Goal: Transaction & Acquisition: Download file/media

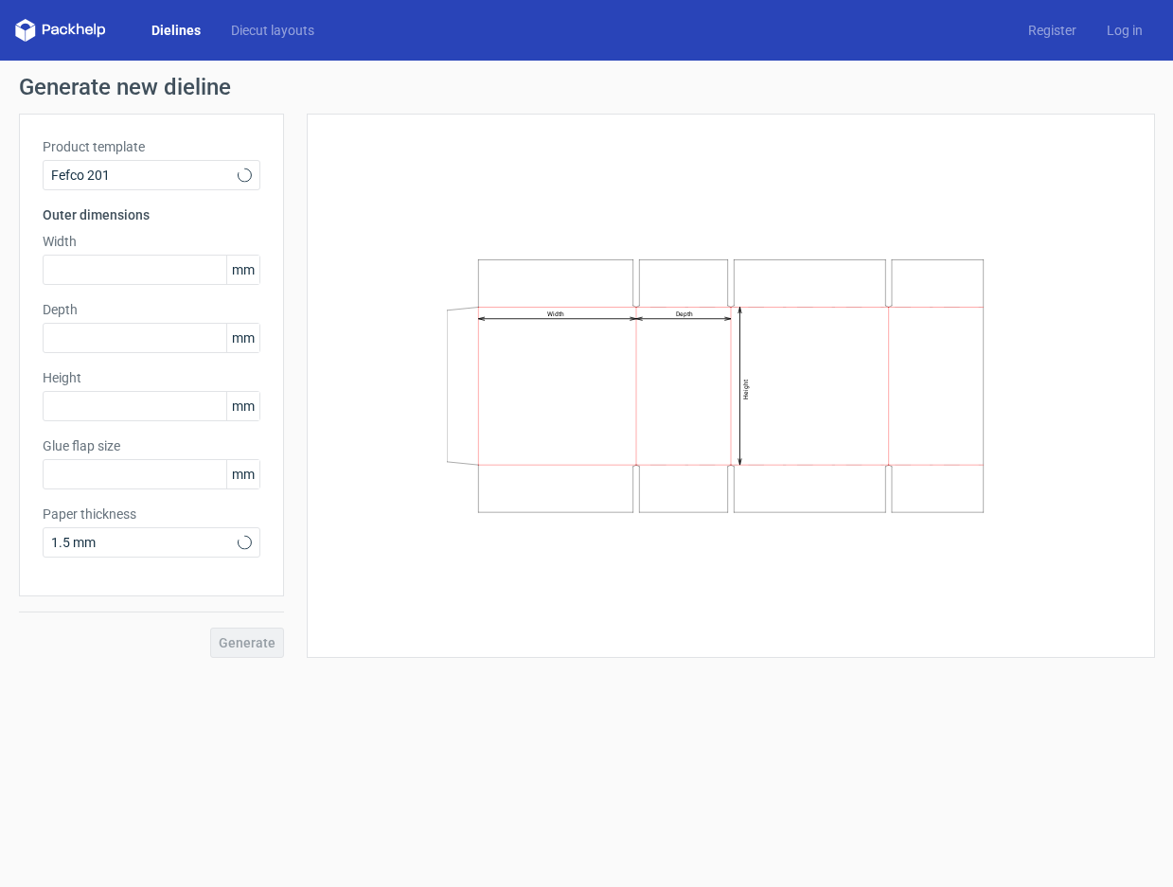
type input "20"
click at [596, 187] on div "Width Depth Height" at bounding box center [730, 385] width 801 height 497
click at [192, 25] on link "Dielines" at bounding box center [176, 30] width 80 height 19
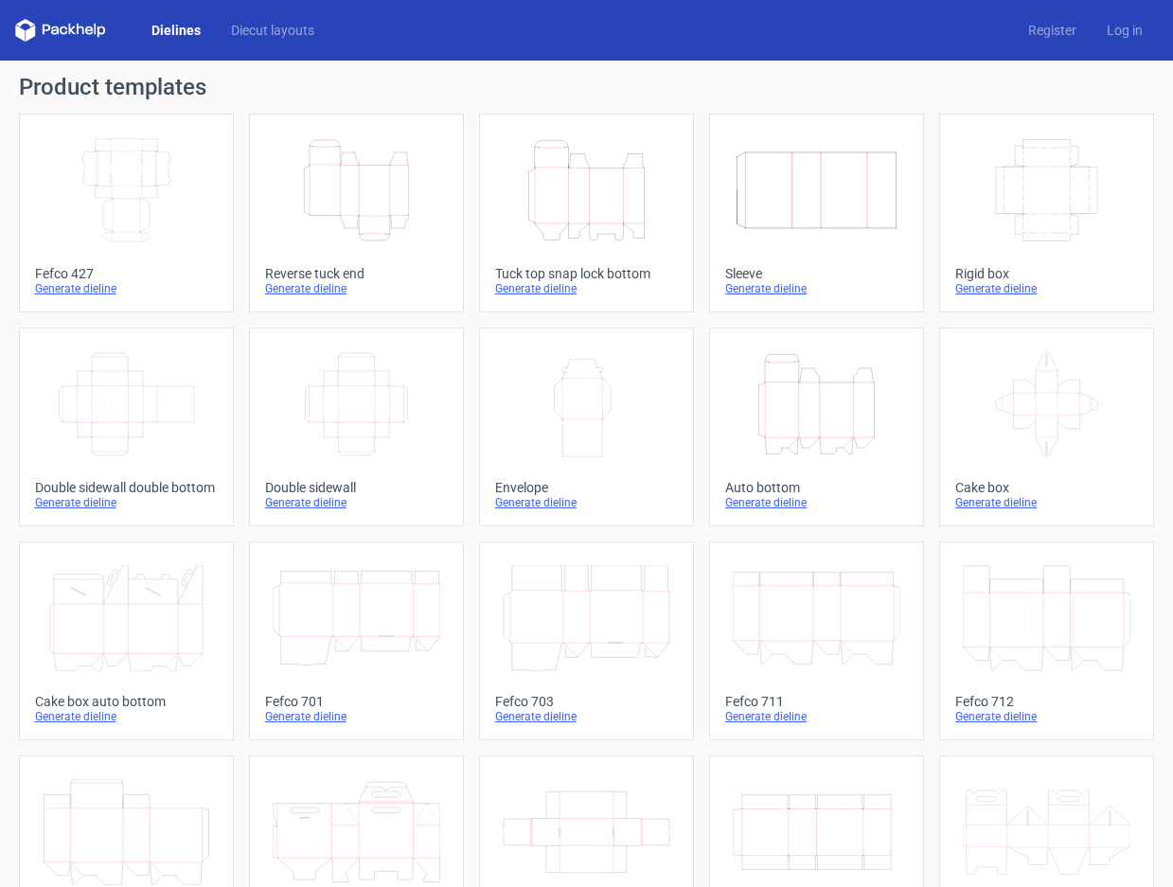
click at [580, 206] on icon "Height Depth Width" at bounding box center [587, 190] width 168 height 106
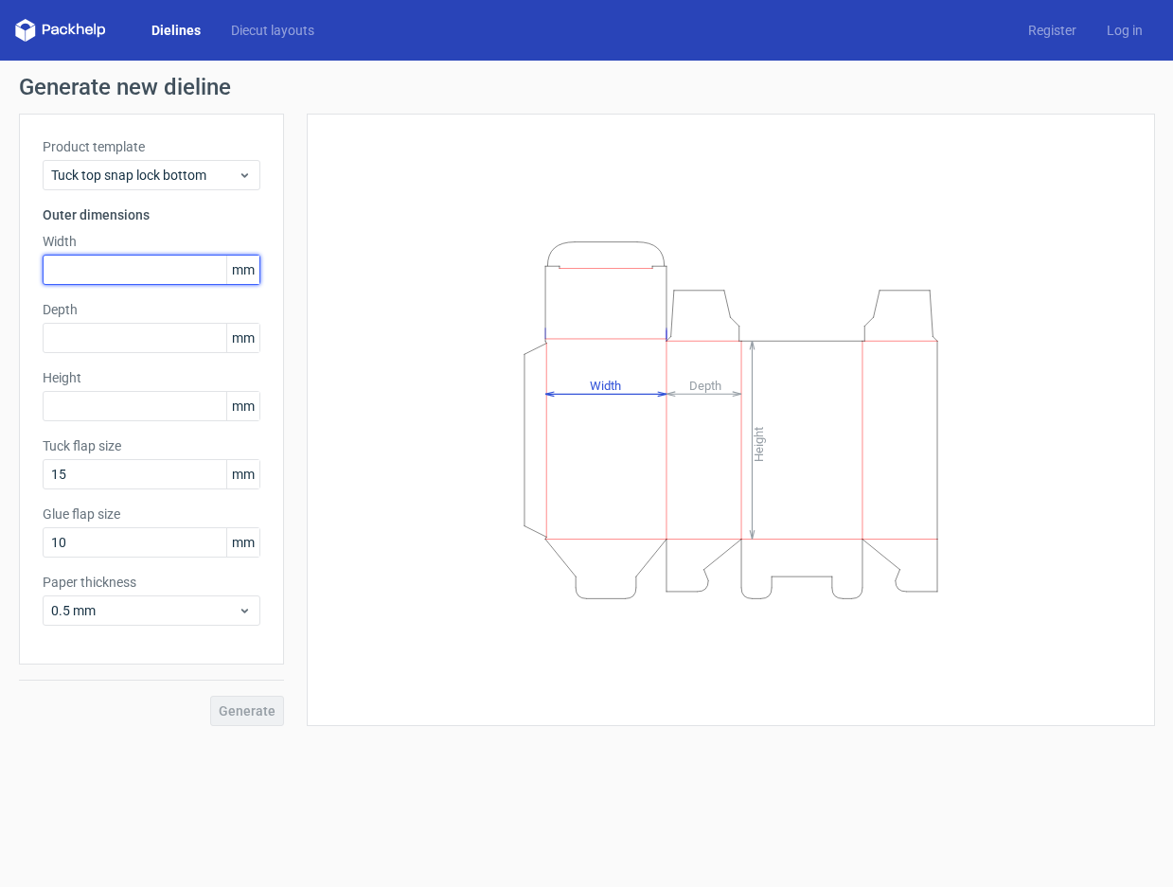
click at [115, 269] on input "text" at bounding box center [152, 270] width 218 height 30
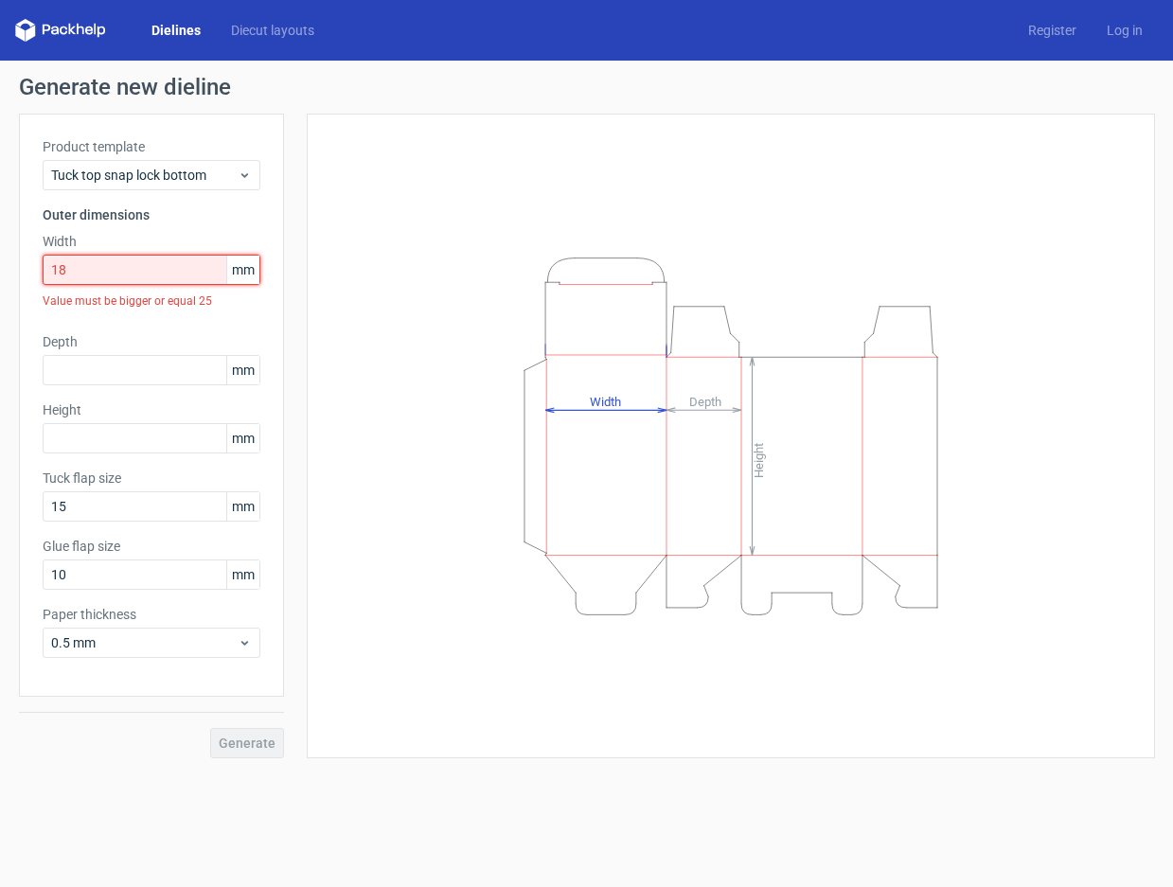
drag, startPoint x: 115, startPoint y: 269, endPoint x: 5, endPoint y: 262, distance: 110.0
click at [7, 263] on div "Generate new dieline Product template Tuck top snap lock bottom Outer dimension…" at bounding box center [586, 417] width 1173 height 713
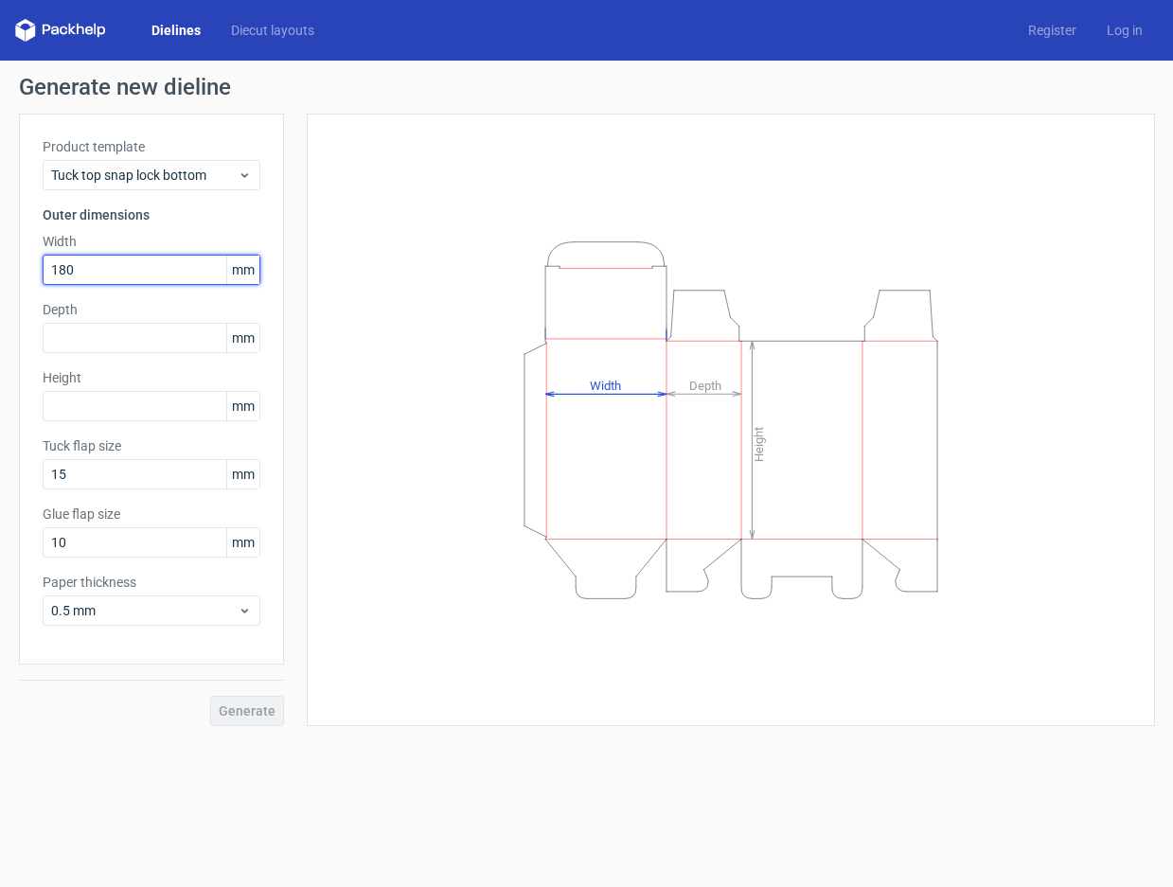
type input "180"
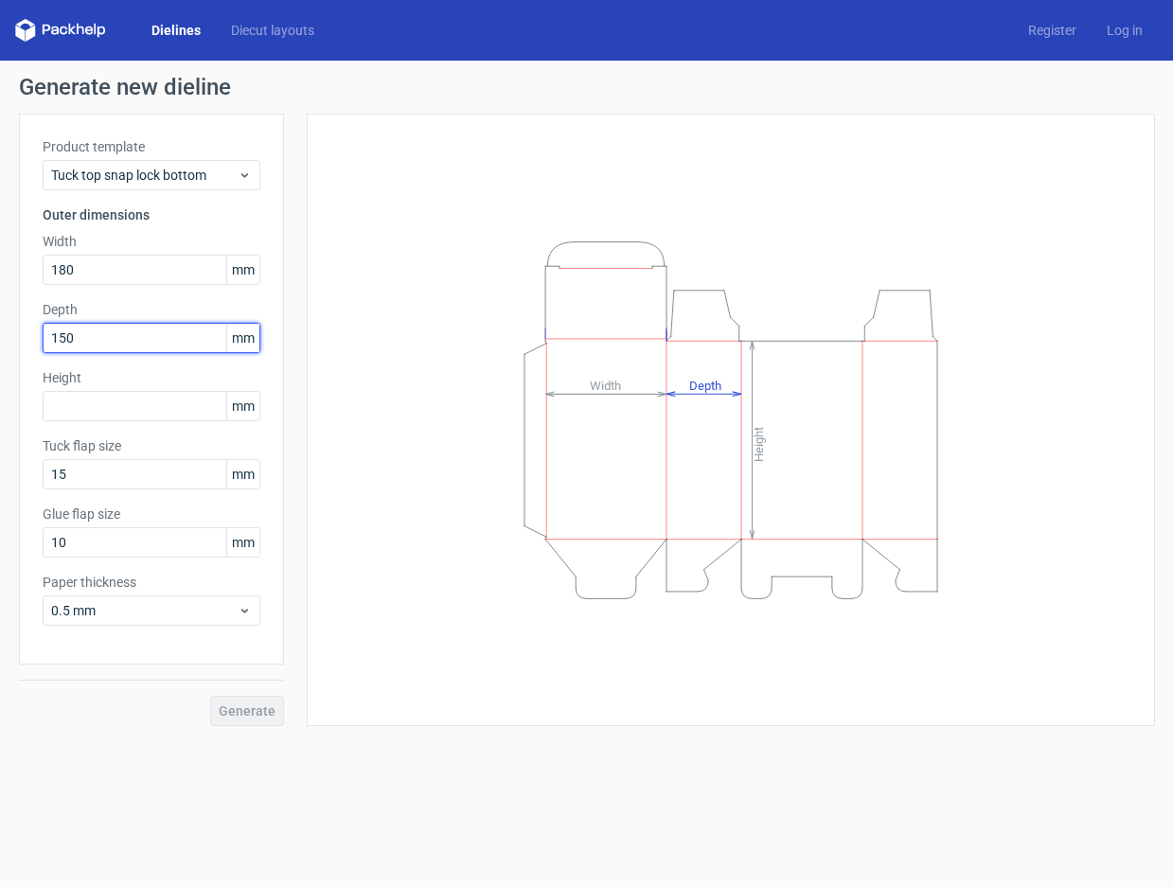
type input "150"
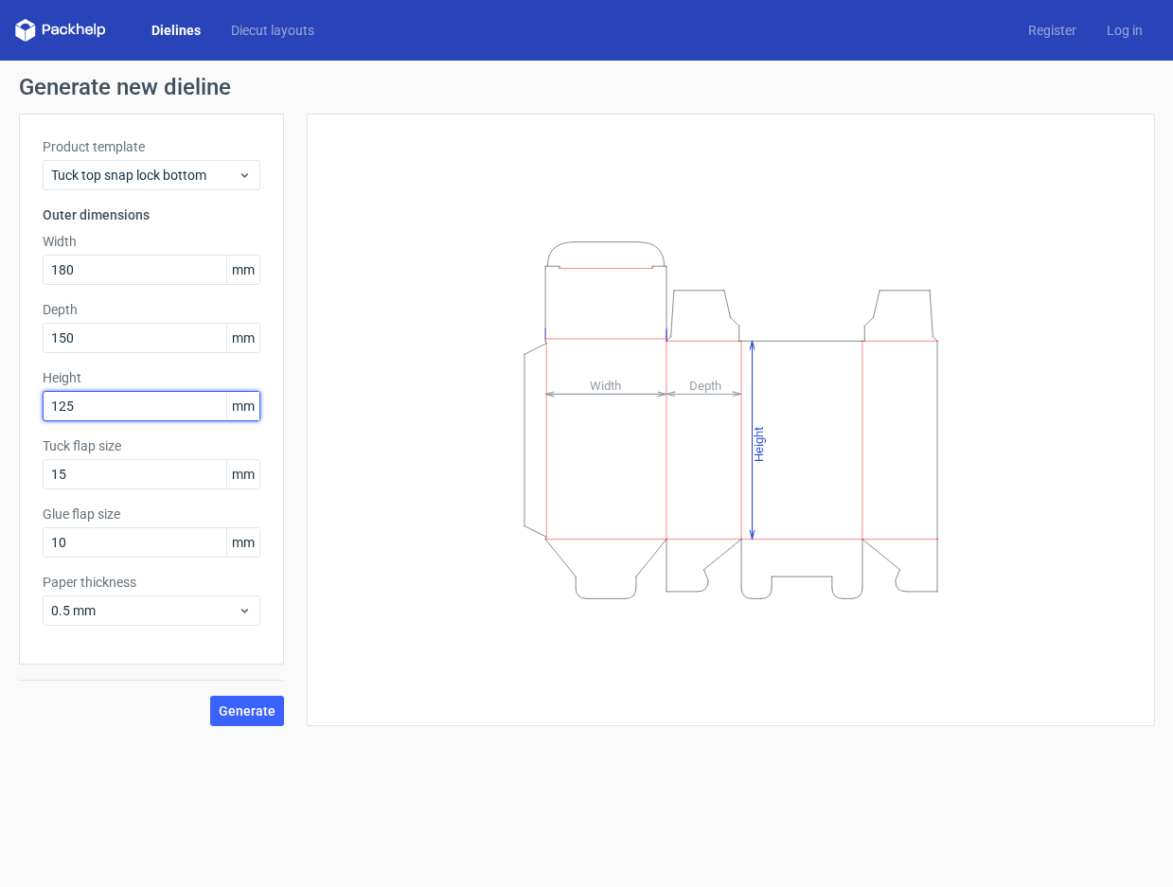
type input "125"
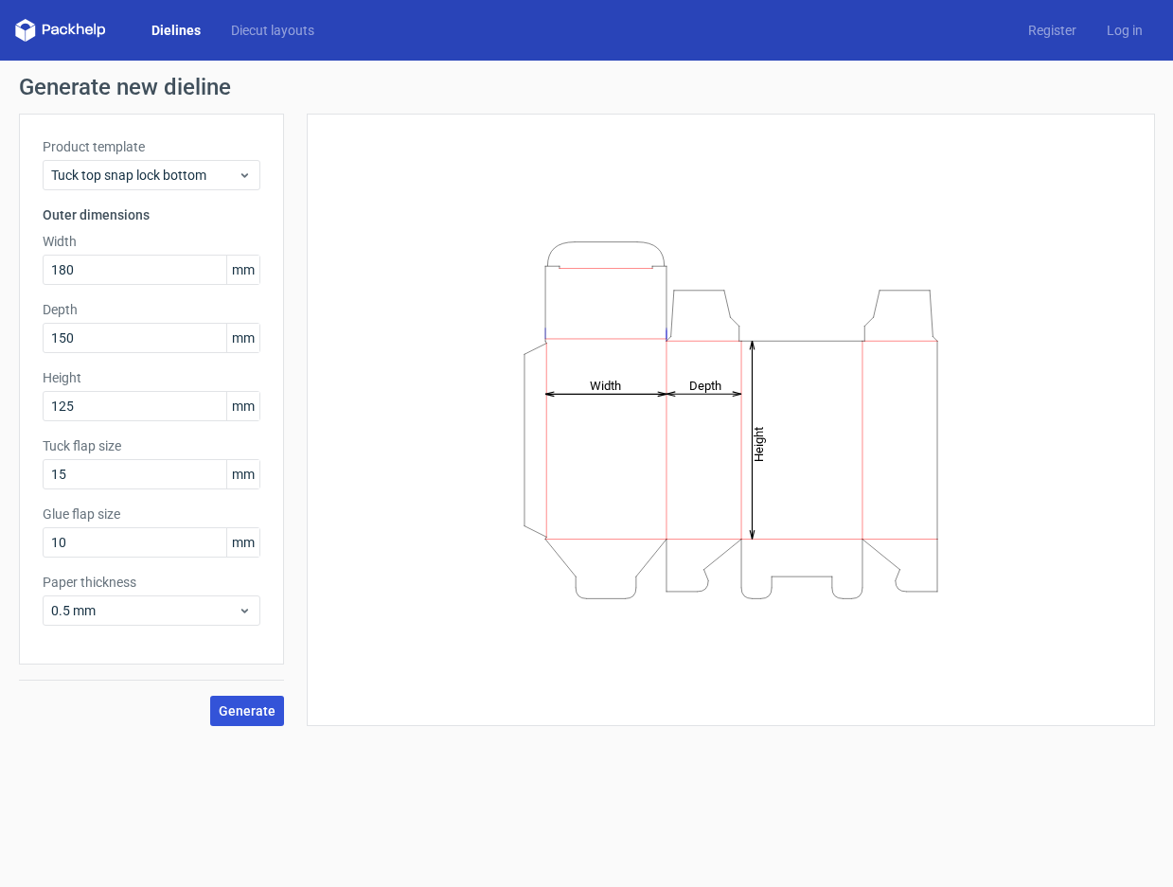
click at [244, 704] on span "Generate" at bounding box center [247, 710] width 57 height 13
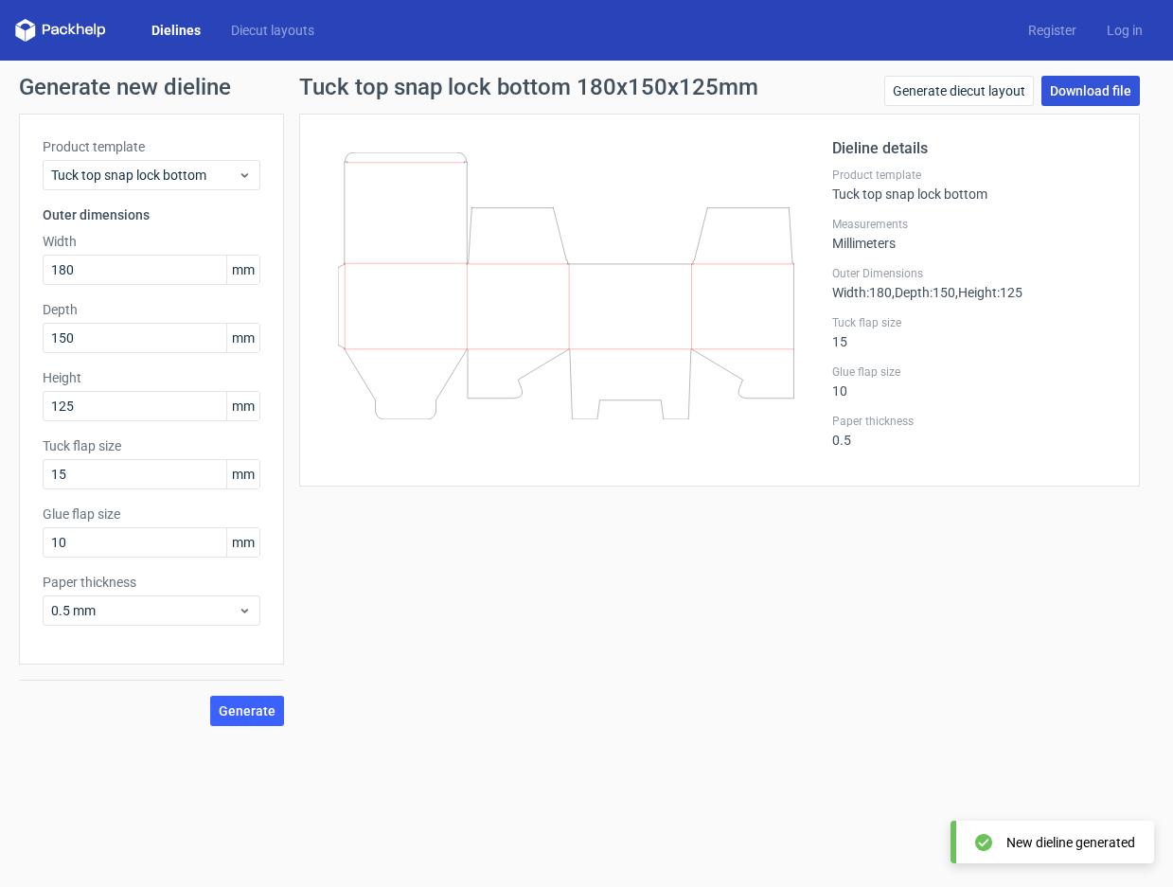
click at [1076, 94] on link "Download file" at bounding box center [1090, 91] width 98 height 30
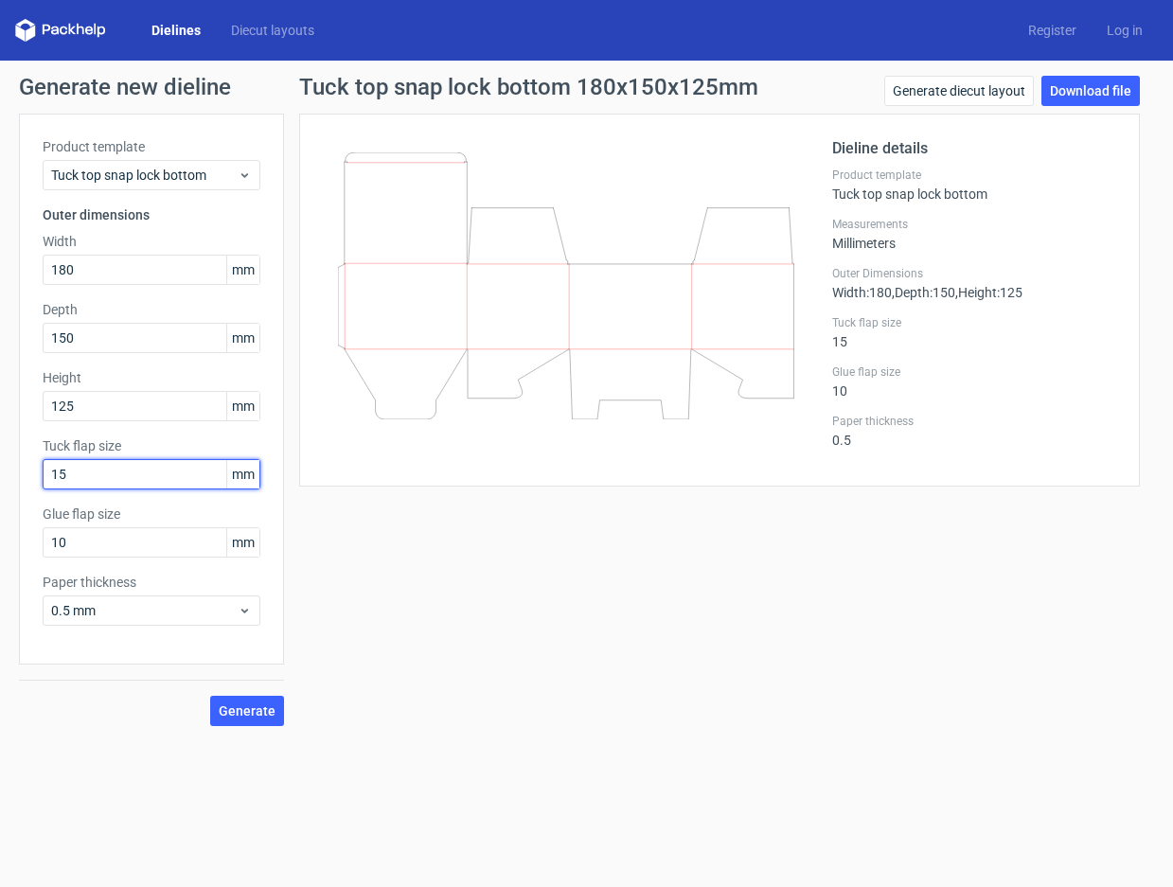
drag, startPoint x: 149, startPoint y: 471, endPoint x: 5, endPoint y: 454, distance: 145.0
click at [5, 454] on div "Generate new dieline Product template Tuck top snap lock bottom Outer dimension…" at bounding box center [586, 401] width 1173 height 681
type input "35"
click at [244, 711] on span "Generate" at bounding box center [247, 710] width 57 height 13
click at [390, 191] on icon at bounding box center [566, 285] width 456 height 267
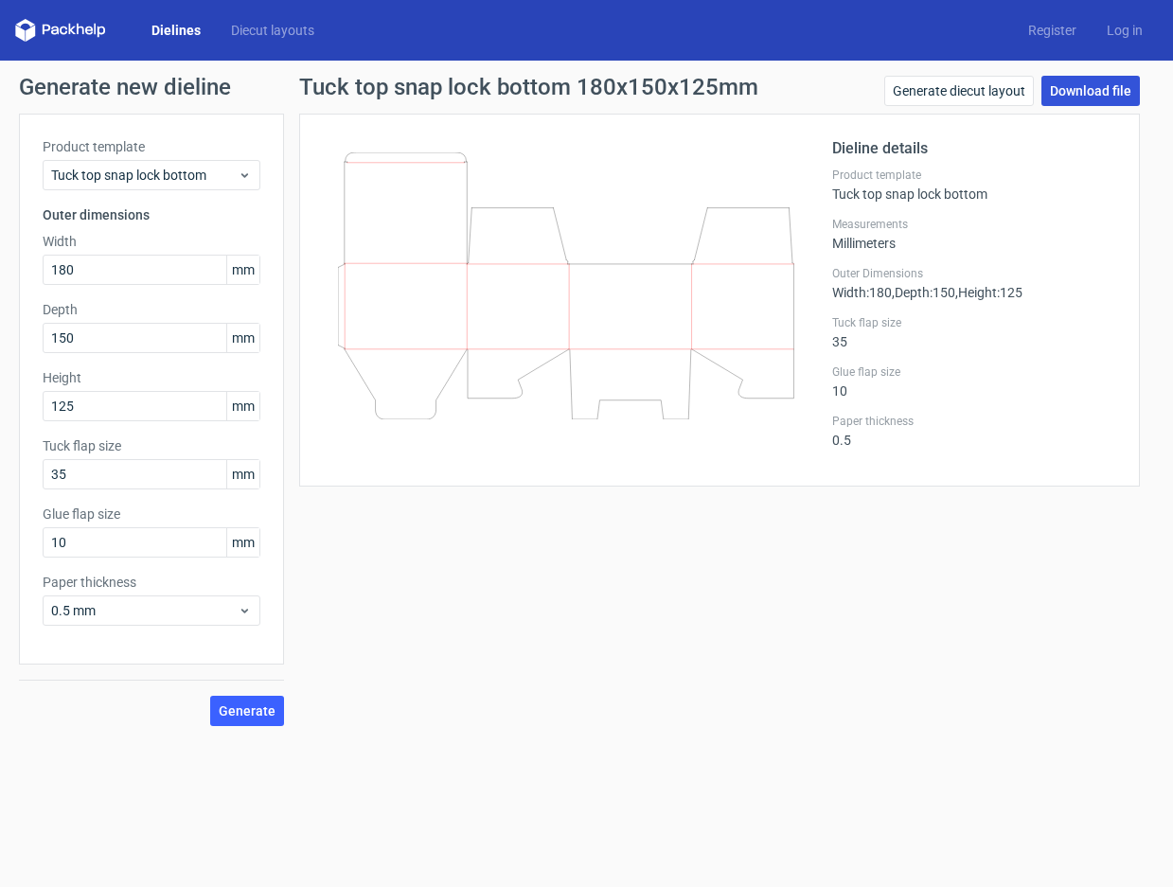
click at [1104, 94] on link "Download file" at bounding box center [1090, 91] width 98 height 30
drag, startPoint x: 167, startPoint y: 273, endPoint x: 5, endPoint y: 263, distance: 162.2
click at [5, 263] on div "Generate new dieline Product template Tuck top snap lock bottom Outer dimension…" at bounding box center [586, 401] width 1173 height 681
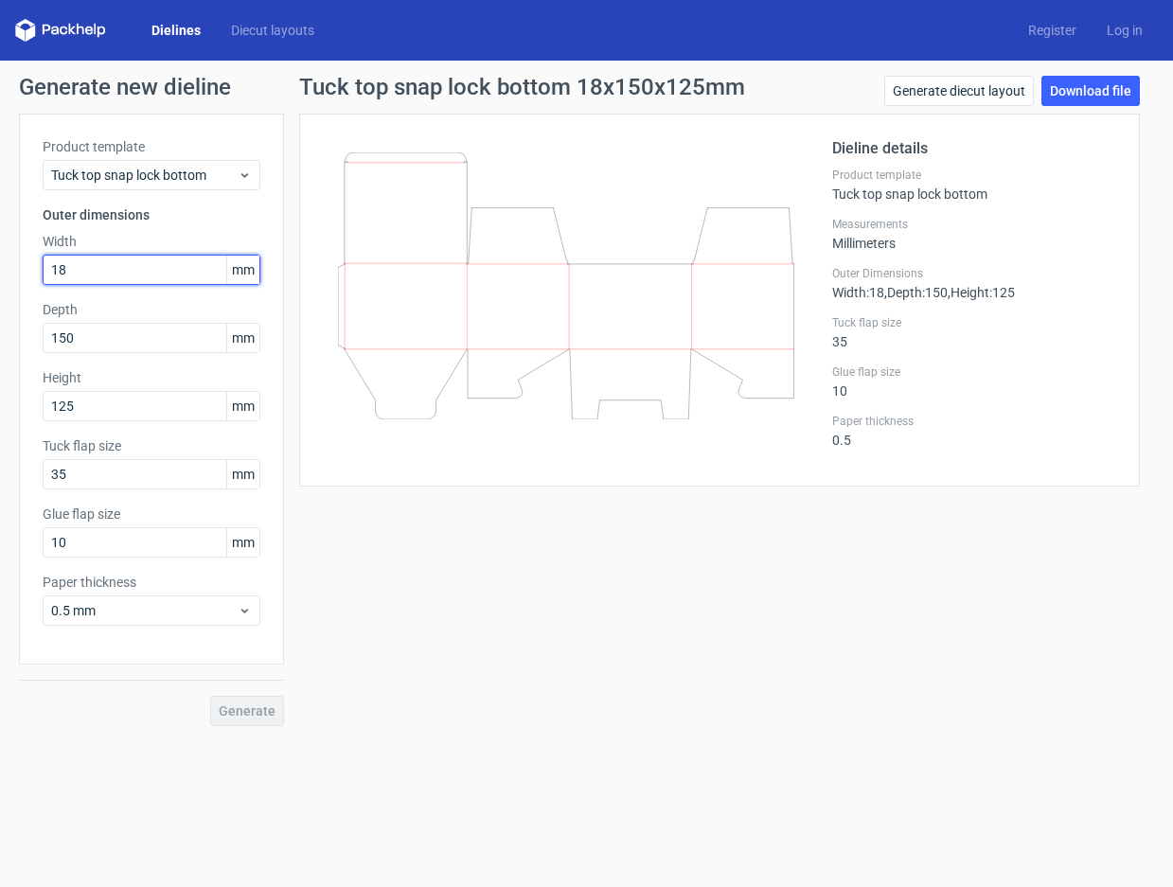
type input "180"
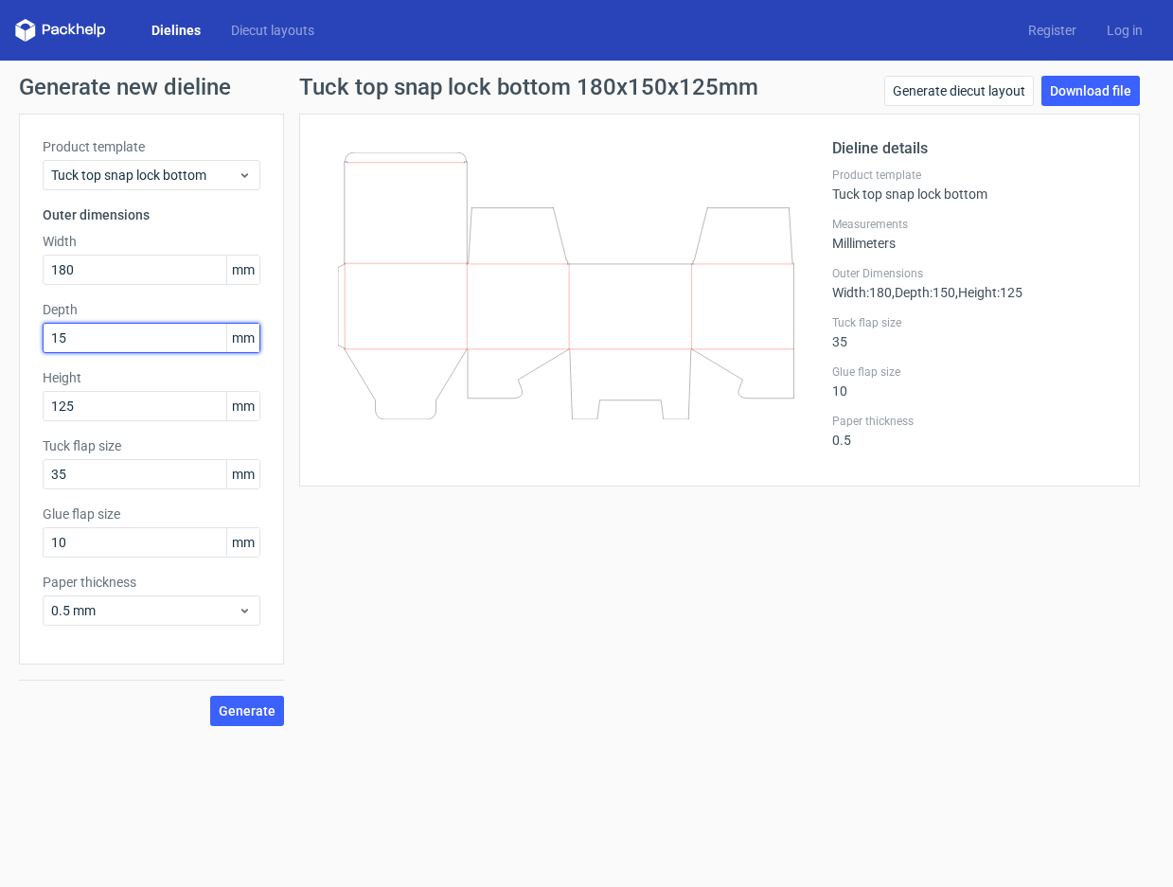
type input "150"
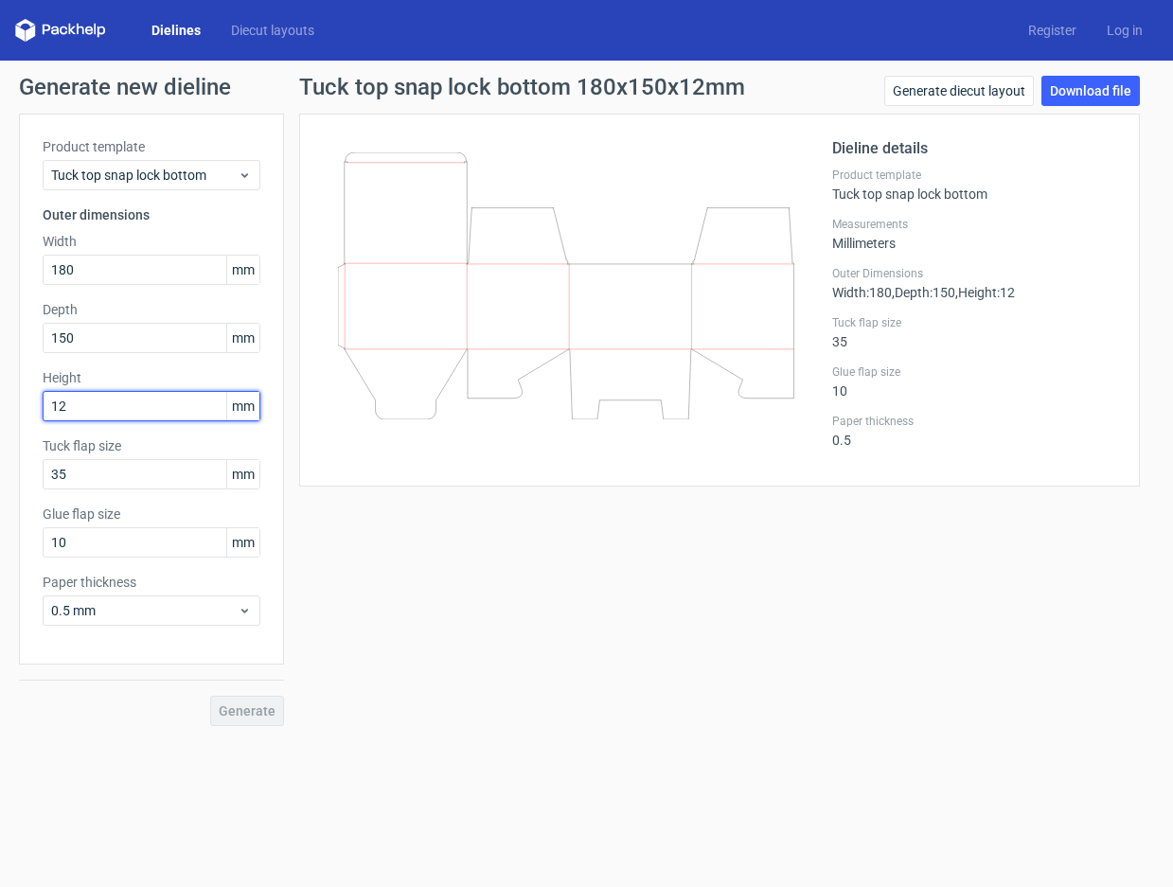
type input "125"
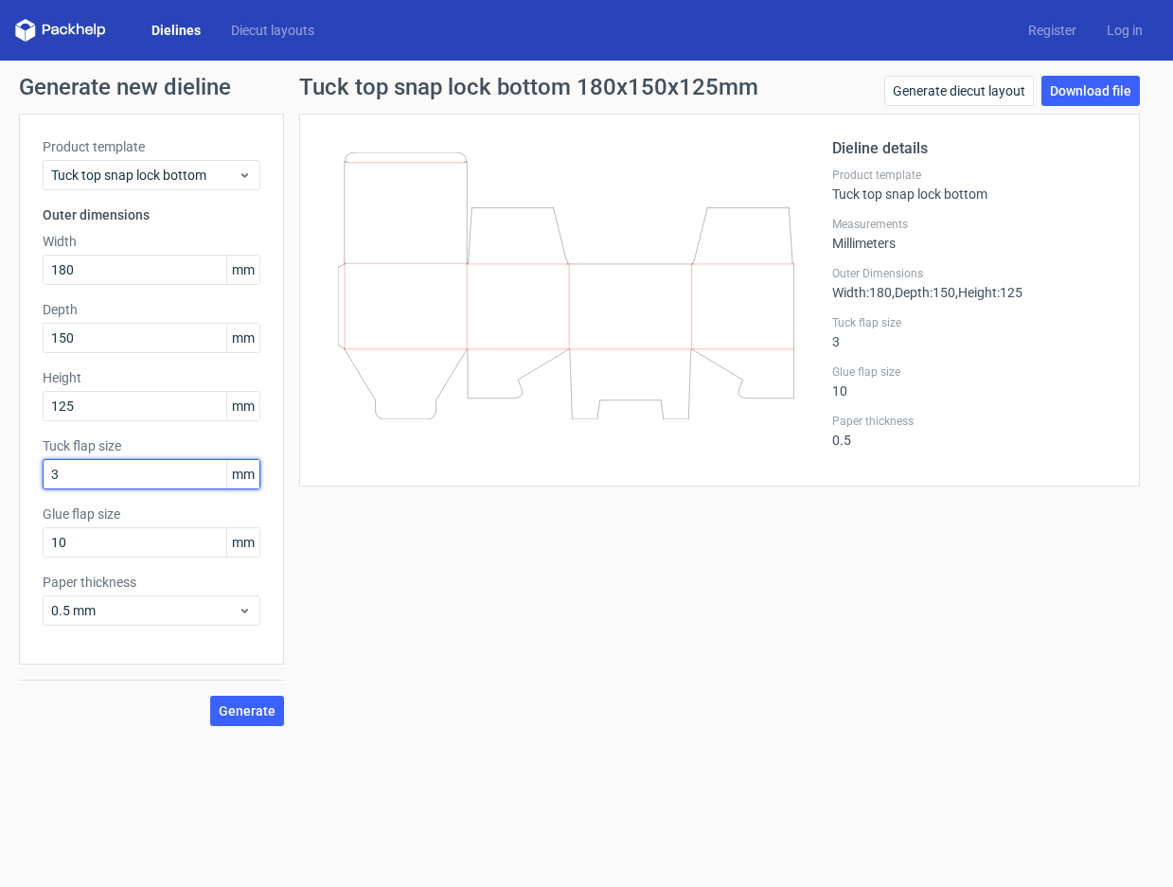
type input "3"
type input "5"
type input "35"
type input "15"
click at [248, 705] on span "Generate" at bounding box center [247, 710] width 57 height 13
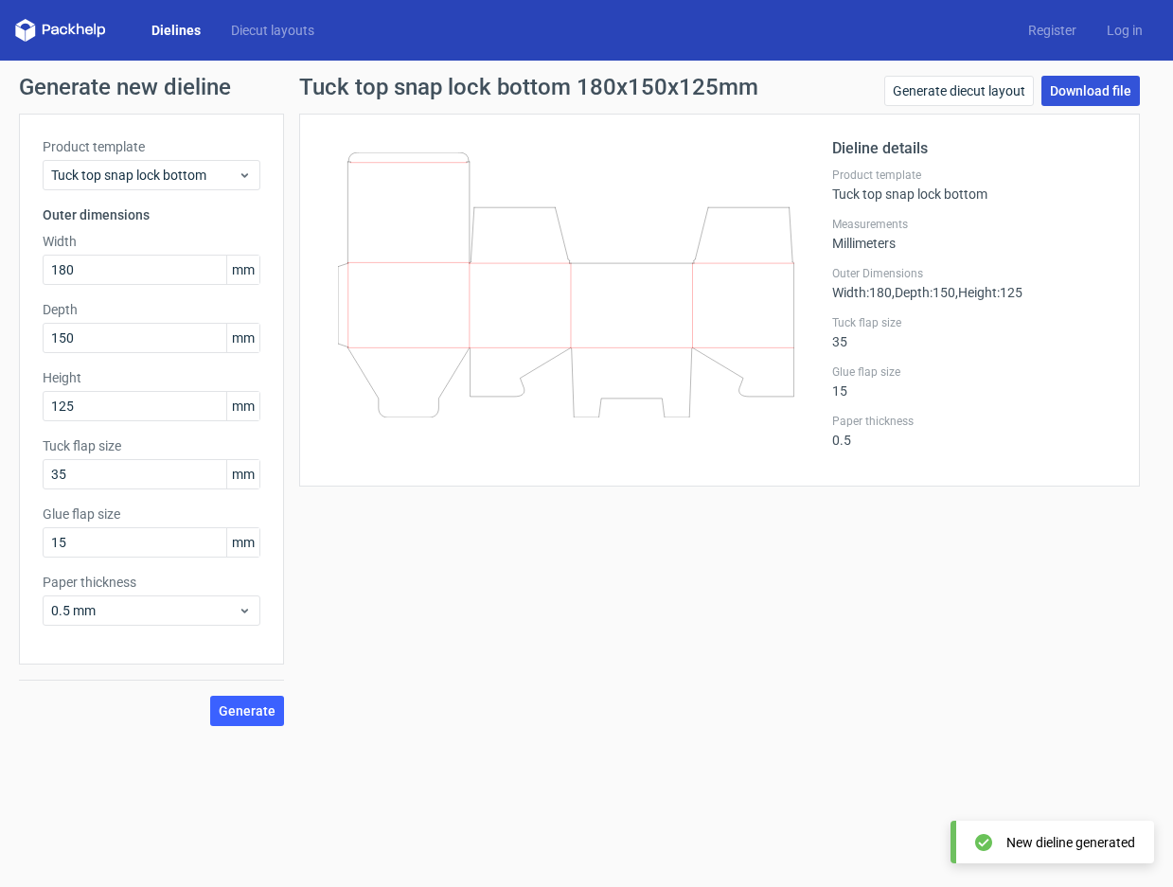
click at [1091, 79] on link "Download file" at bounding box center [1090, 91] width 98 height 30
click at [578, 189] on icon at bounding box center [566, 284] width 456 height 265
